Goal: Complete application form

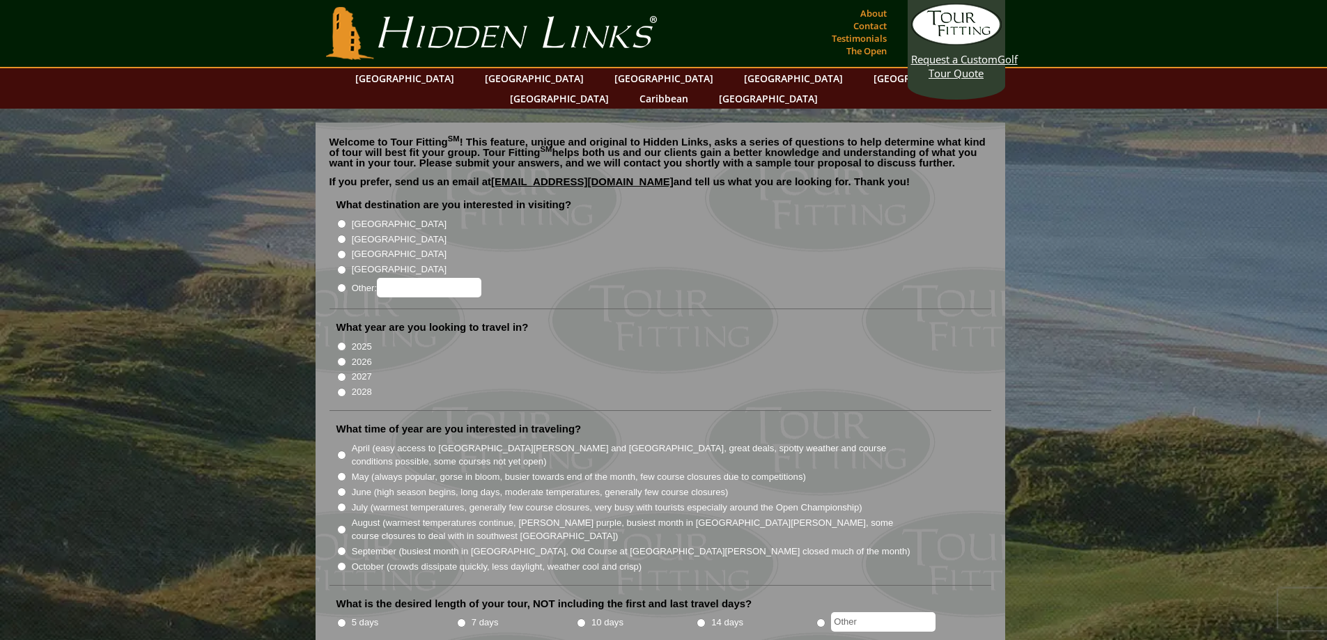
click at [339, 219] on input "[GEOGRAPHIC_DATA]" at bounding box center [341, 223] width 9 height 9
radio input "true"
click at [338, 357] on input "2026" at bounding box center [341, 361] width 9 height 9
radio input "true"
click at [344, 472] on input "May (always popular, gorse in bloom, busier towards end of the month, few cours…" at bounding box center [341, 476] width 9 height 9
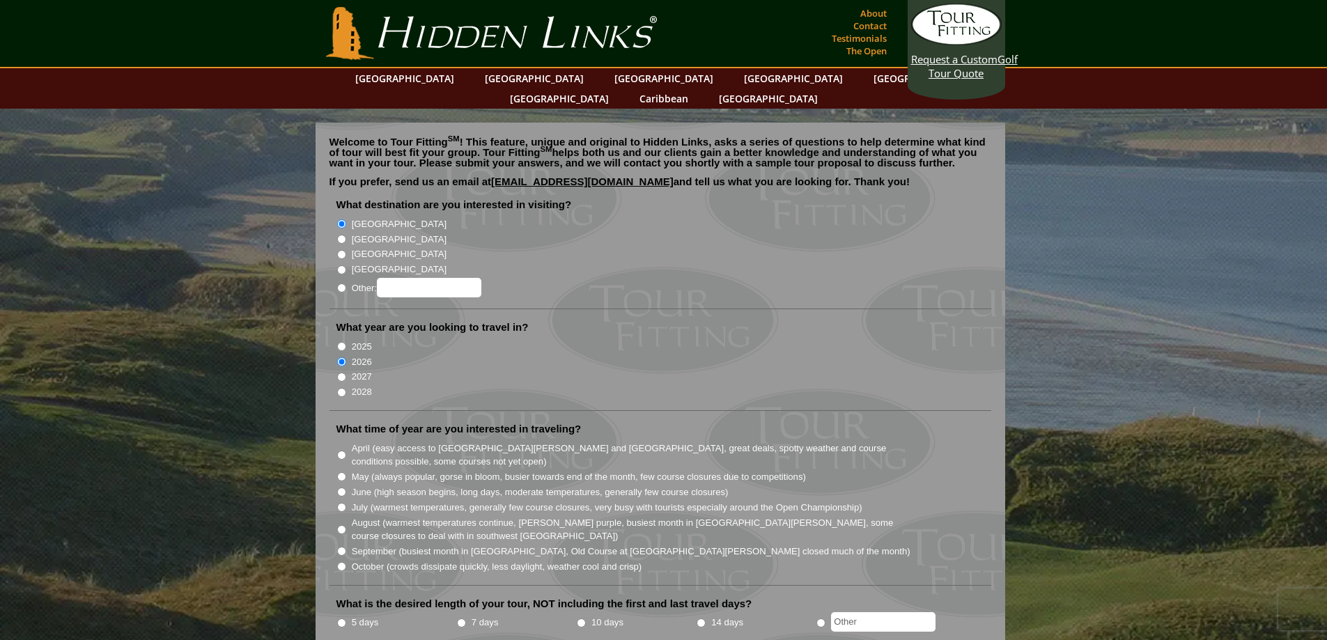
radio input "true"
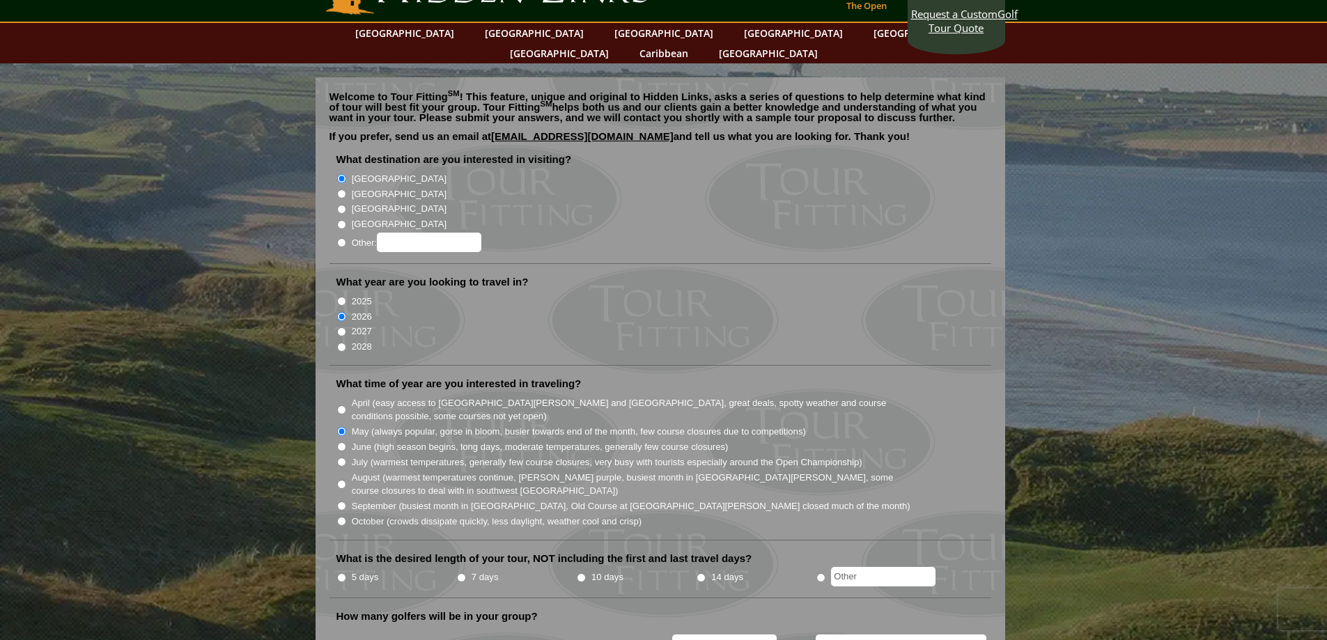
scroll to position [70, 0]
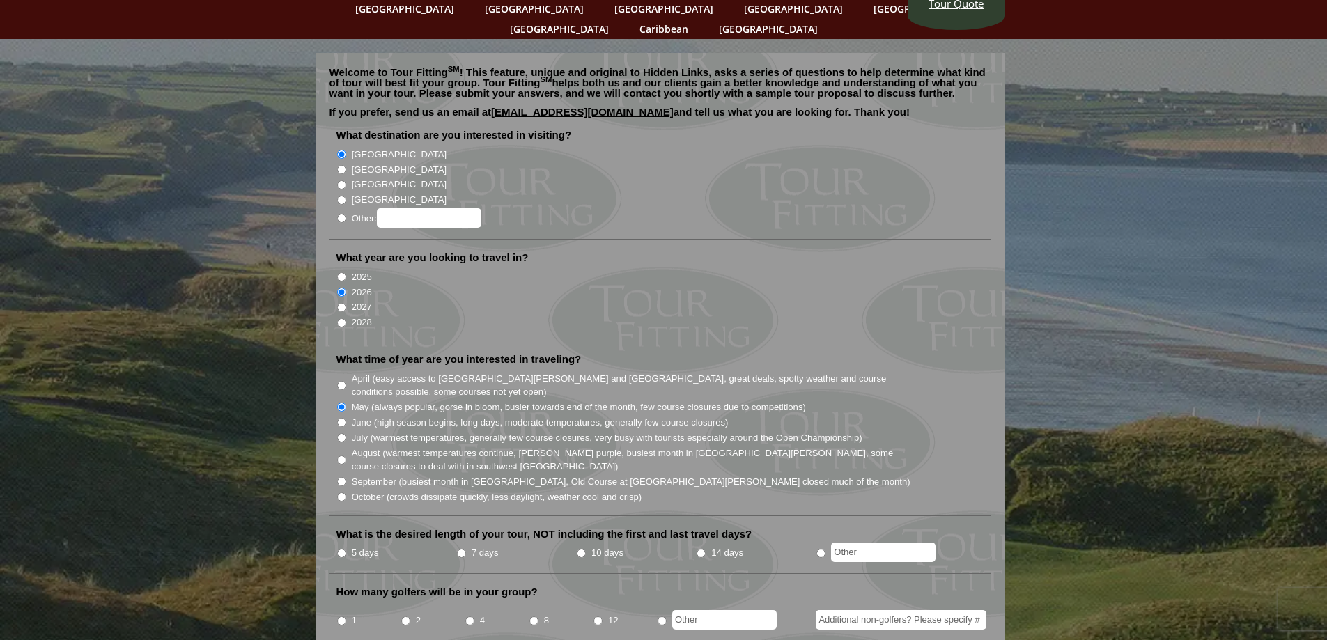
click at [463, 549] on input "7 days" at bounding box center [461, 553] width 9 height 9
radio input "true"
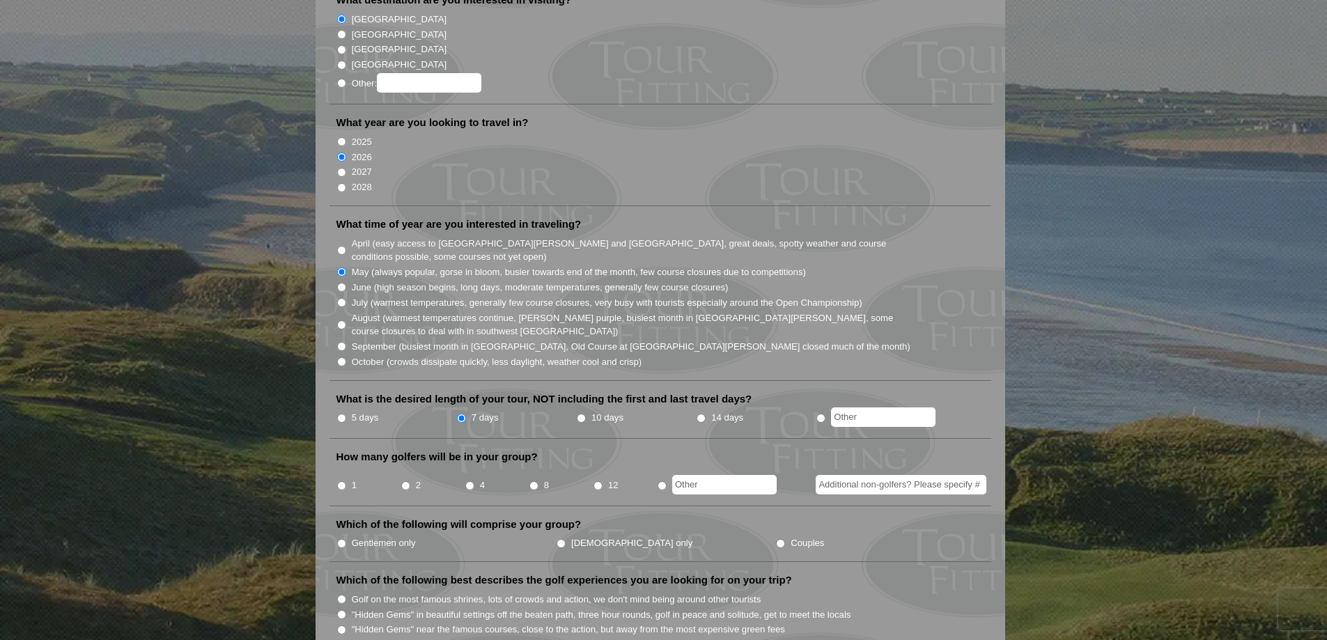
scroll to position [209, 0]
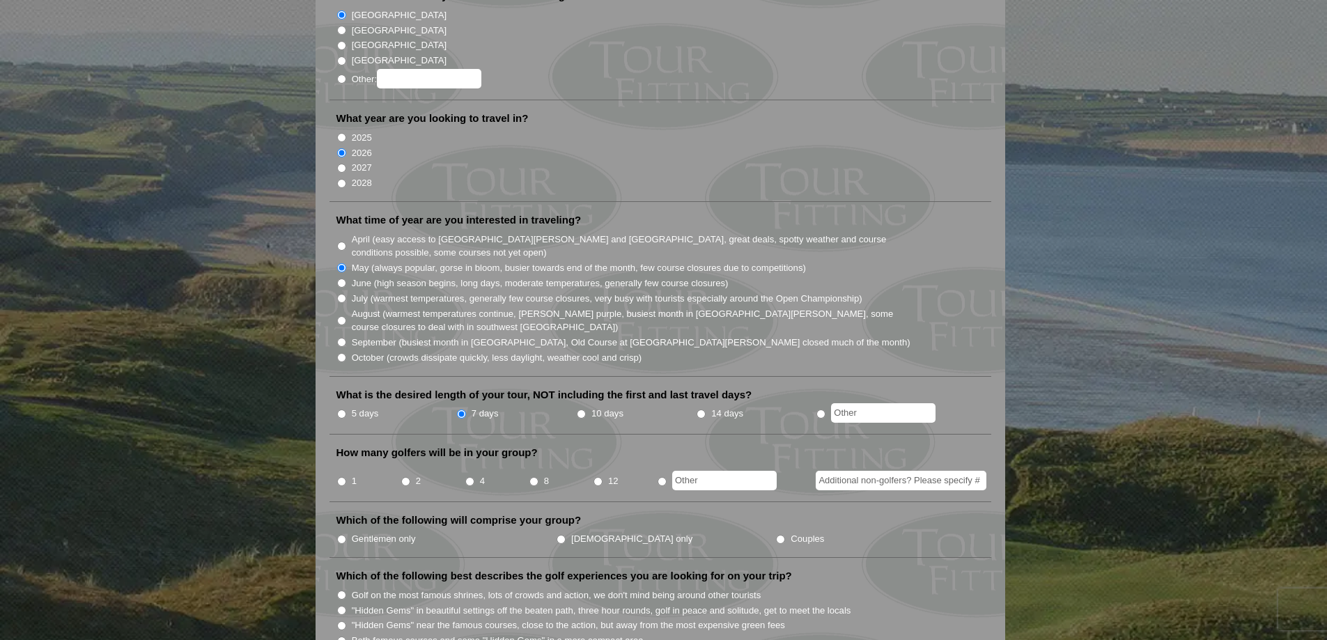
click at [405, 477] on input "2" at bounding box center [405, 481] width 9 height 9
radio input "true"
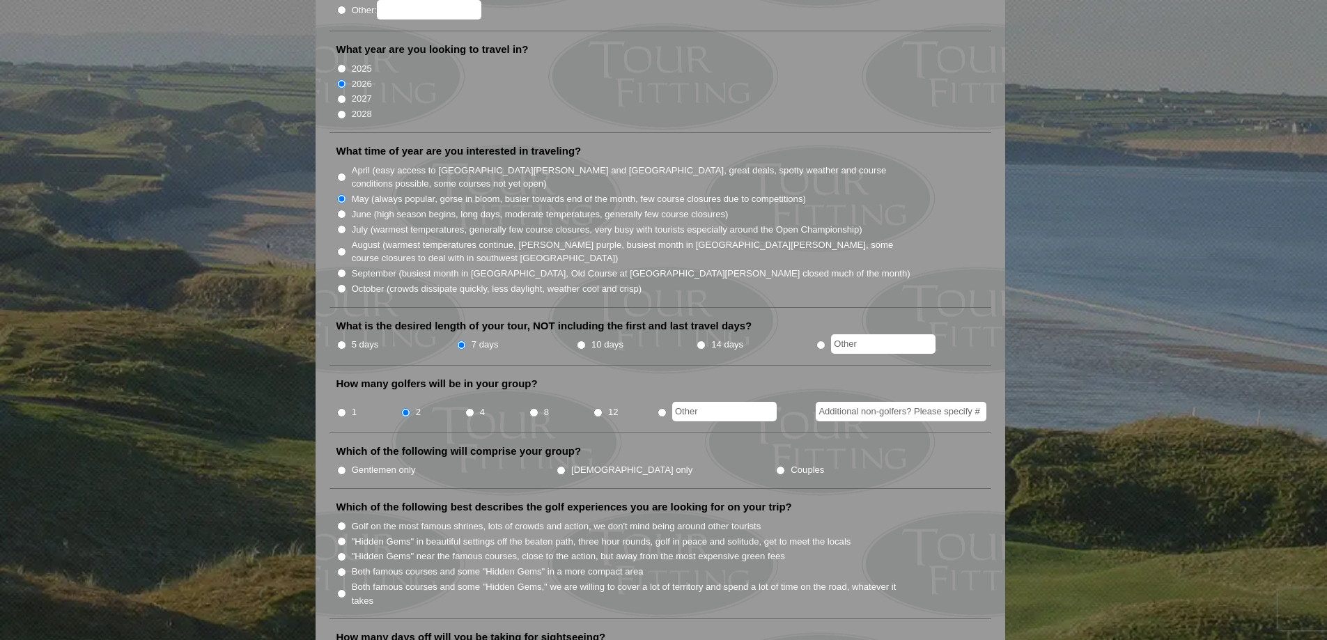
scroll to position [279, 0]
click at [776, 465] on input "Couples" at bounding box center [780, 469] width 9 height 9
radio input "true"
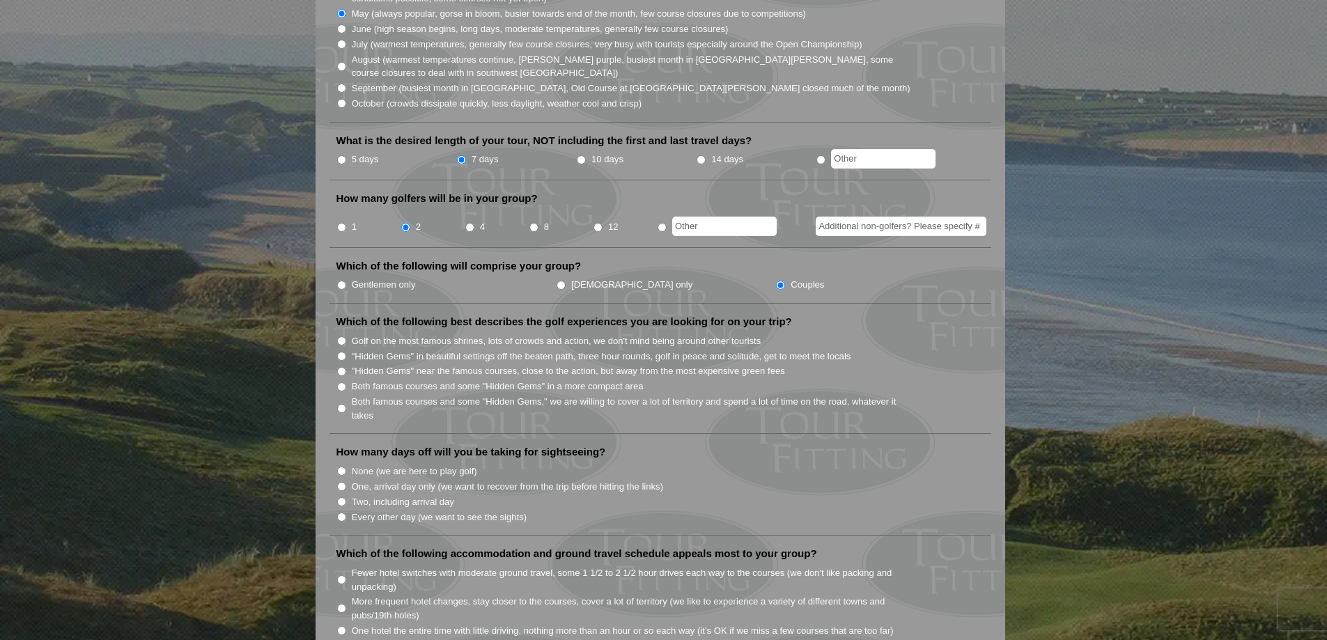
scroll to position [488, 0]
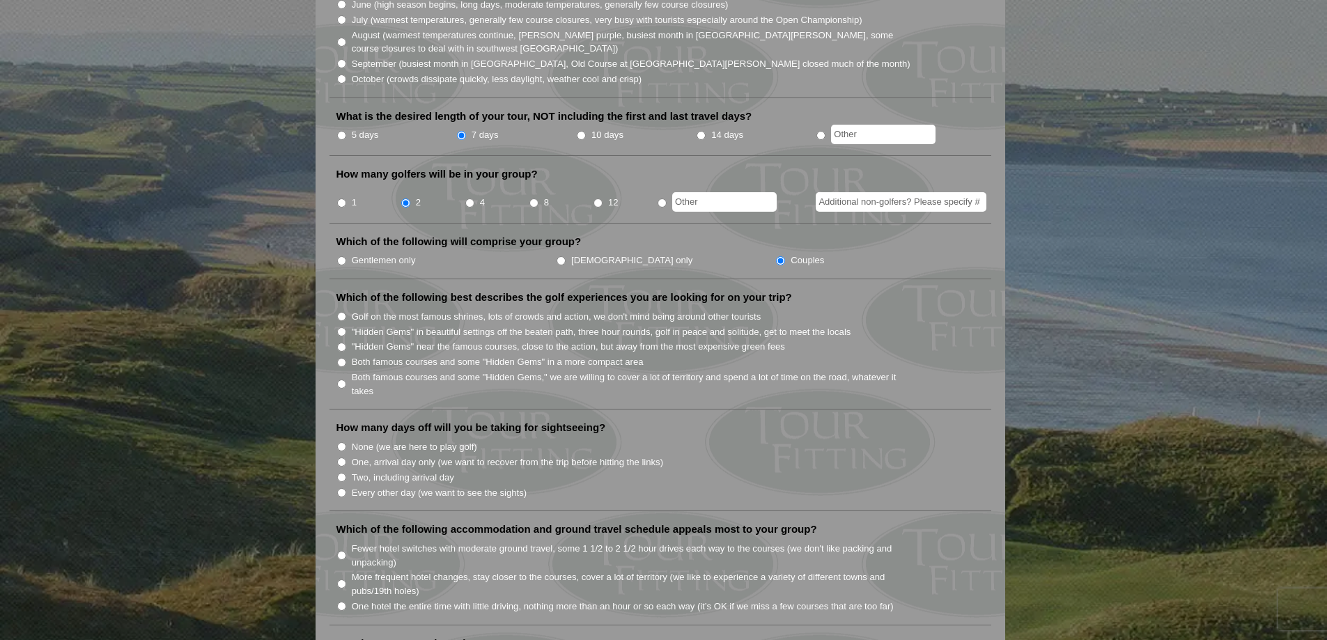
click at [343, 488] on input "Every other day (we want to see the sights)" at bounding box center [341, 492] width 9 height 9
radio input "true"
click at [343, 488] on input "Every other day (we want to see the sights)" at bounding box center [341, 492] width 9 height 9
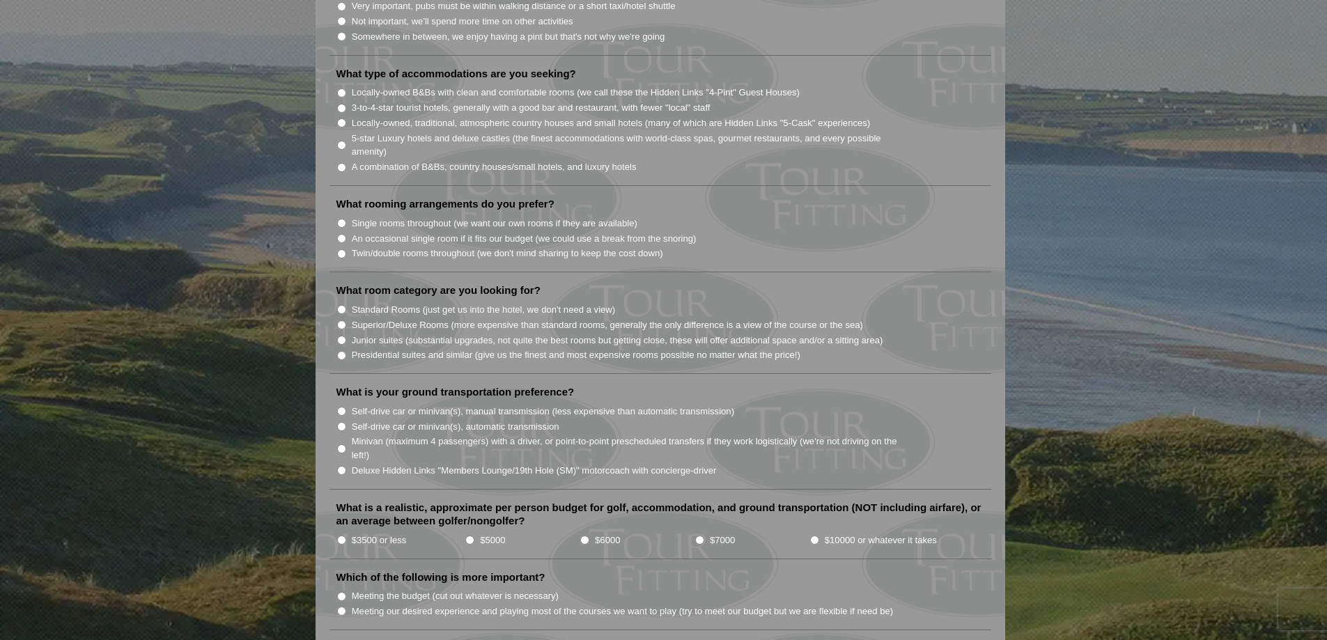
scroll to position [1254, 0]
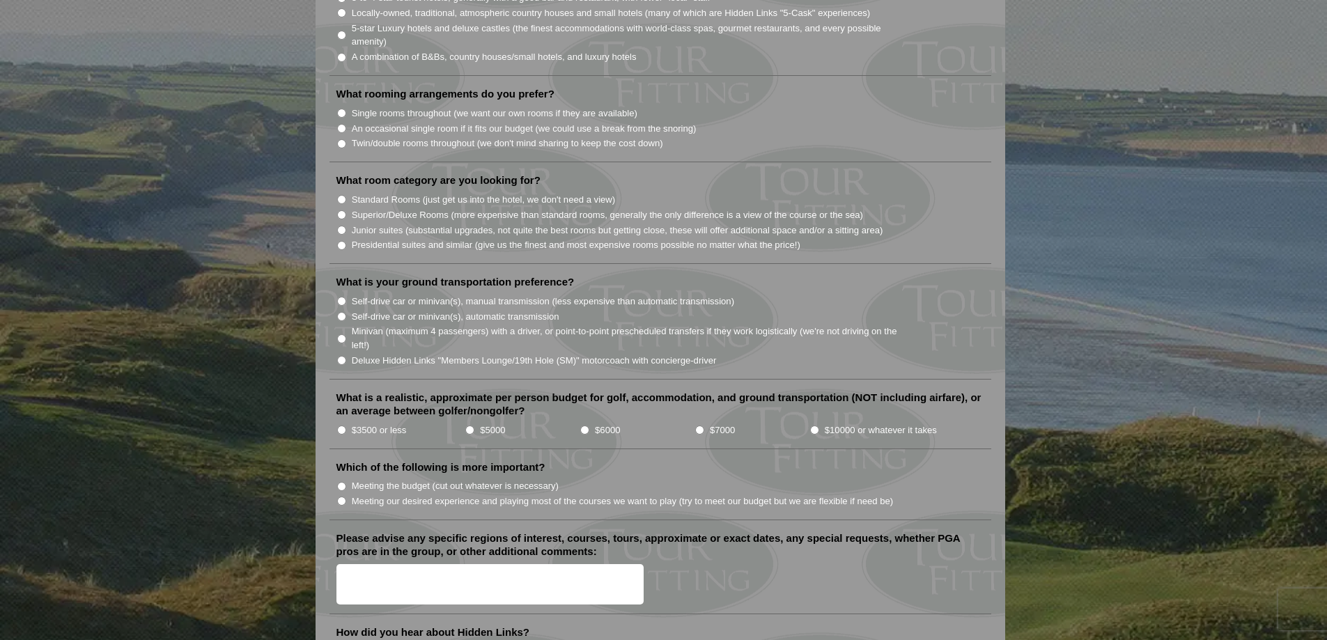
click at [341, 312] on input "Self-drive car or minivan(s), automatic transmission" at bounding box center [341, 316] width 9 height 9
radio input "true"
click at [341, 312] on input "Self-drive car or minivan(s), automatic transmission" at bounding box center [341, 316] width 9 height 9
click at [584, 426] on input "$6000" at bounding box center [584, 430] width 9 height 9
radio input "true"
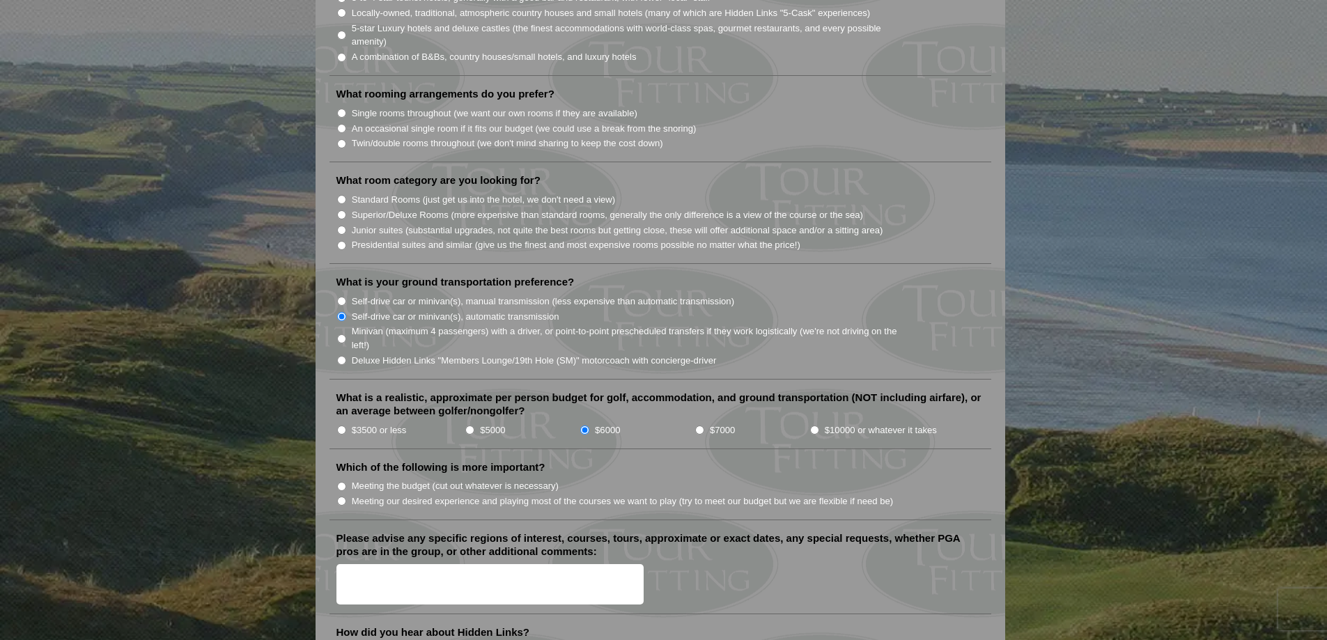
click at [584, 426] on input "$6000" at bounding box center [584, 430] width 9 height 9
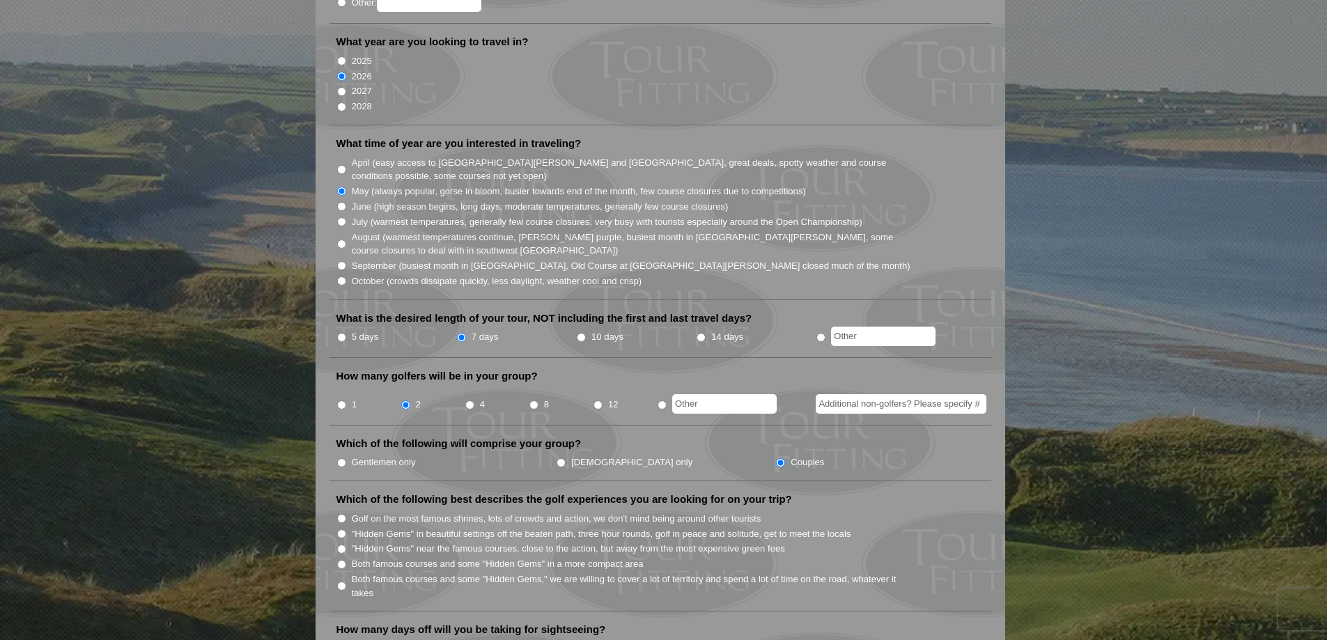
scroll to position [0, 0]
